Goal: Complete application form

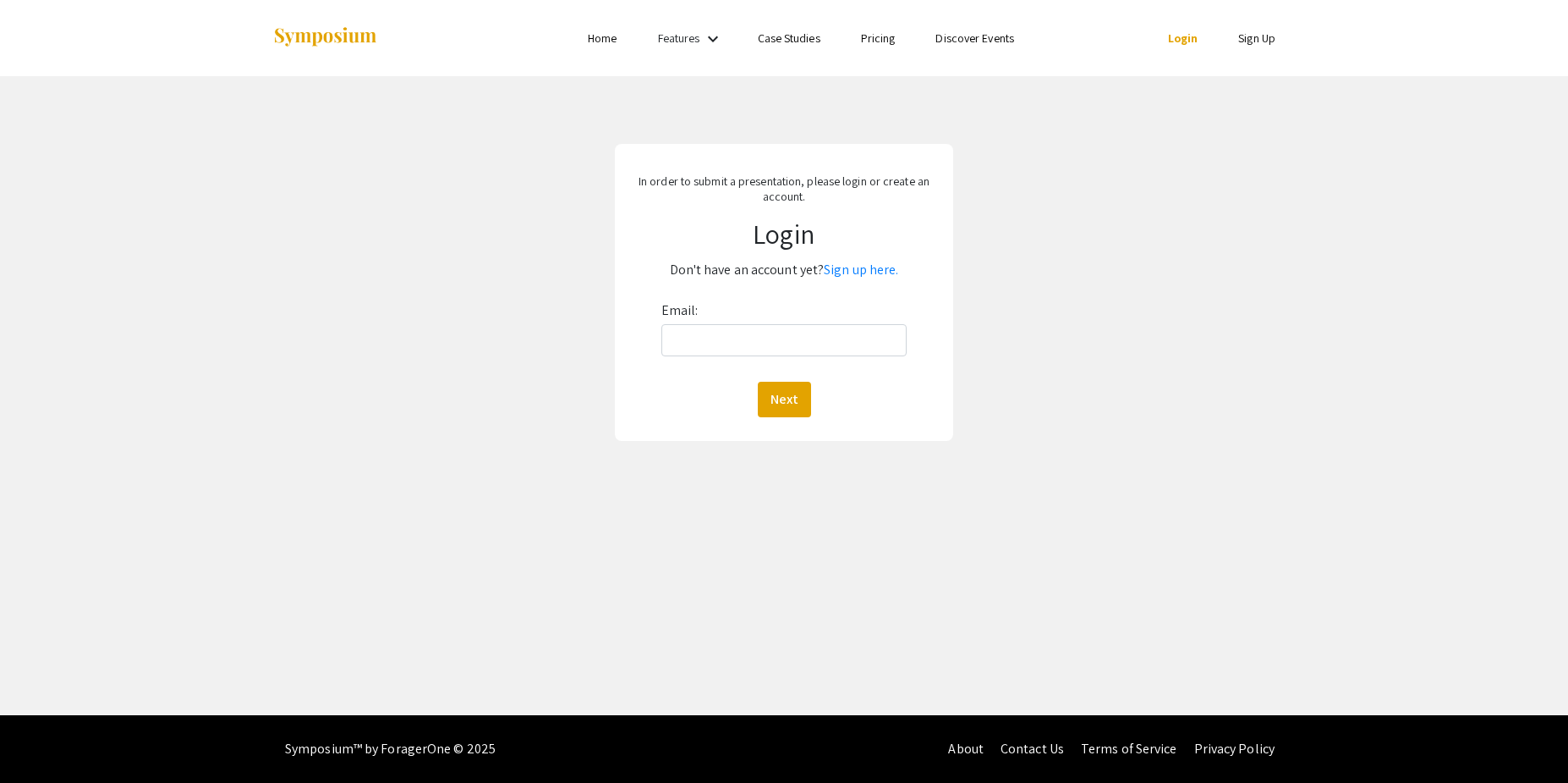
click at [1189, 36] on link "Login" at bounding box center [1183, 37] width 30 height 15
click at [817, 339] on input "Email:" at bounding box center [784, 340] width 245 height 32
click at [1171, 38] on link "Login" at bounding box center [1183, 37] width 30 height 15
